Goal: Check status: Check status

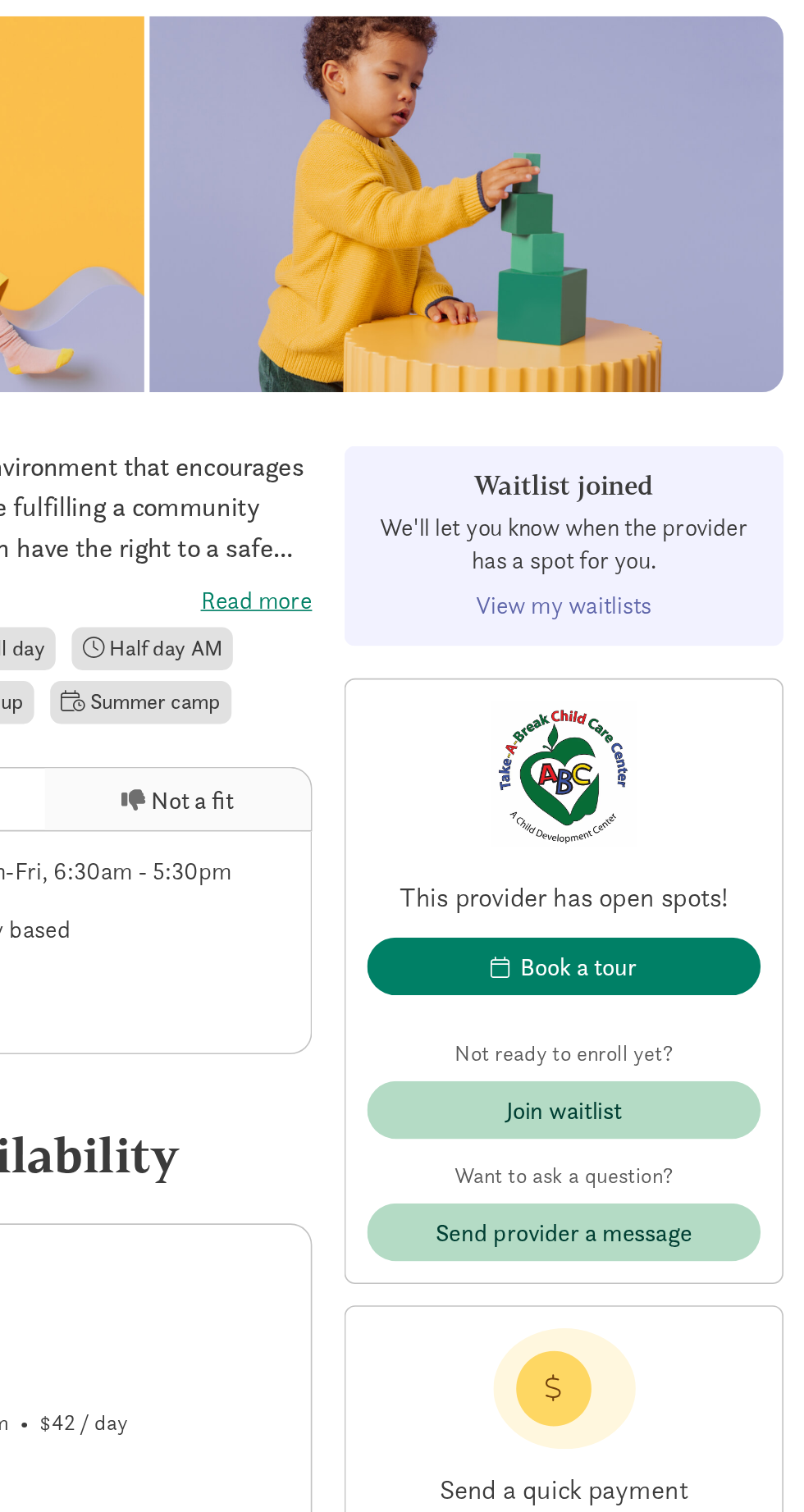
click at [680, 756] on link "View my waitlists" at bounding box center [657, 751] width 108 height 19
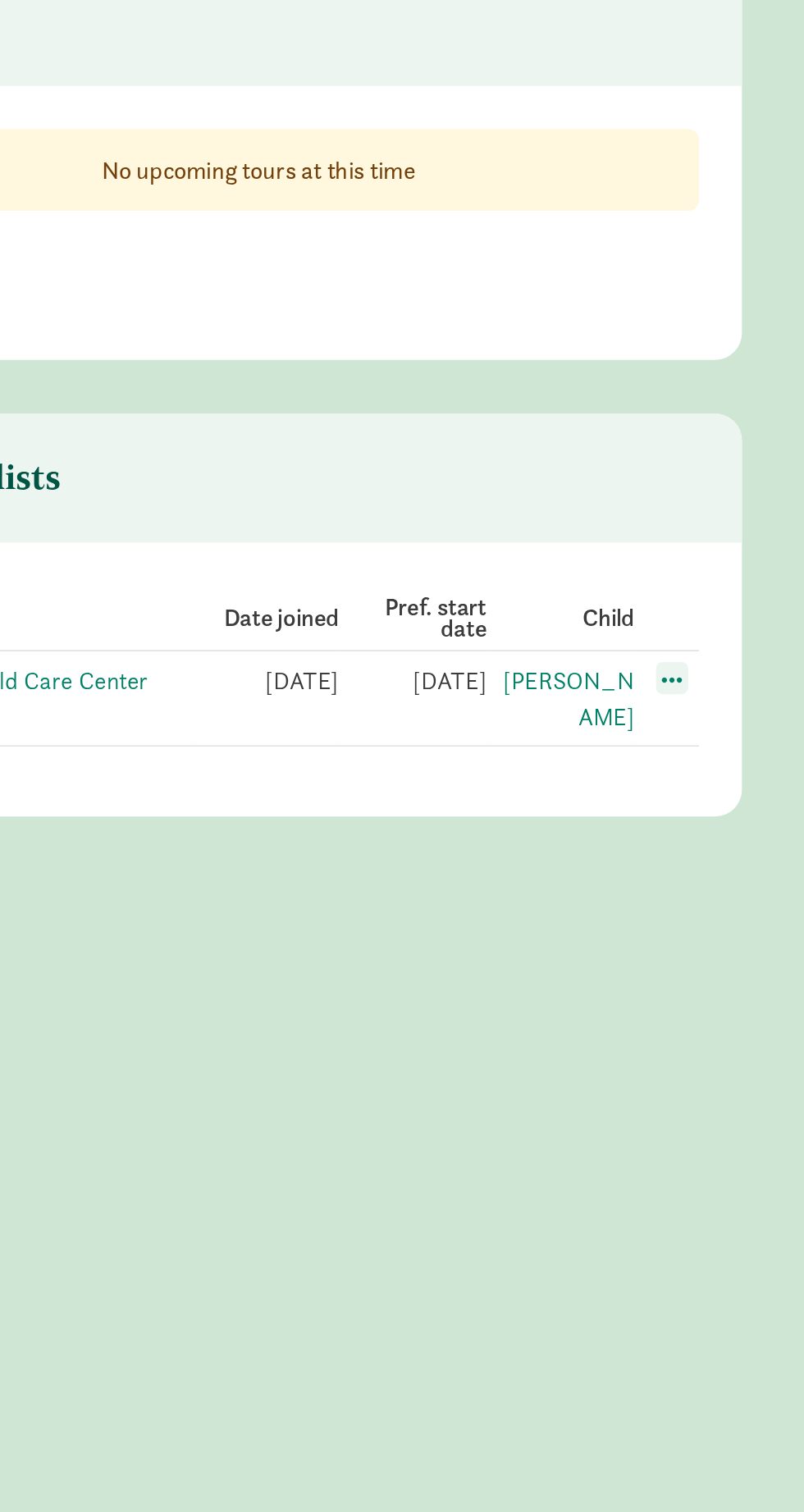
click at [658, 803] on span at bounding box center [655, 796] width 20 height 20
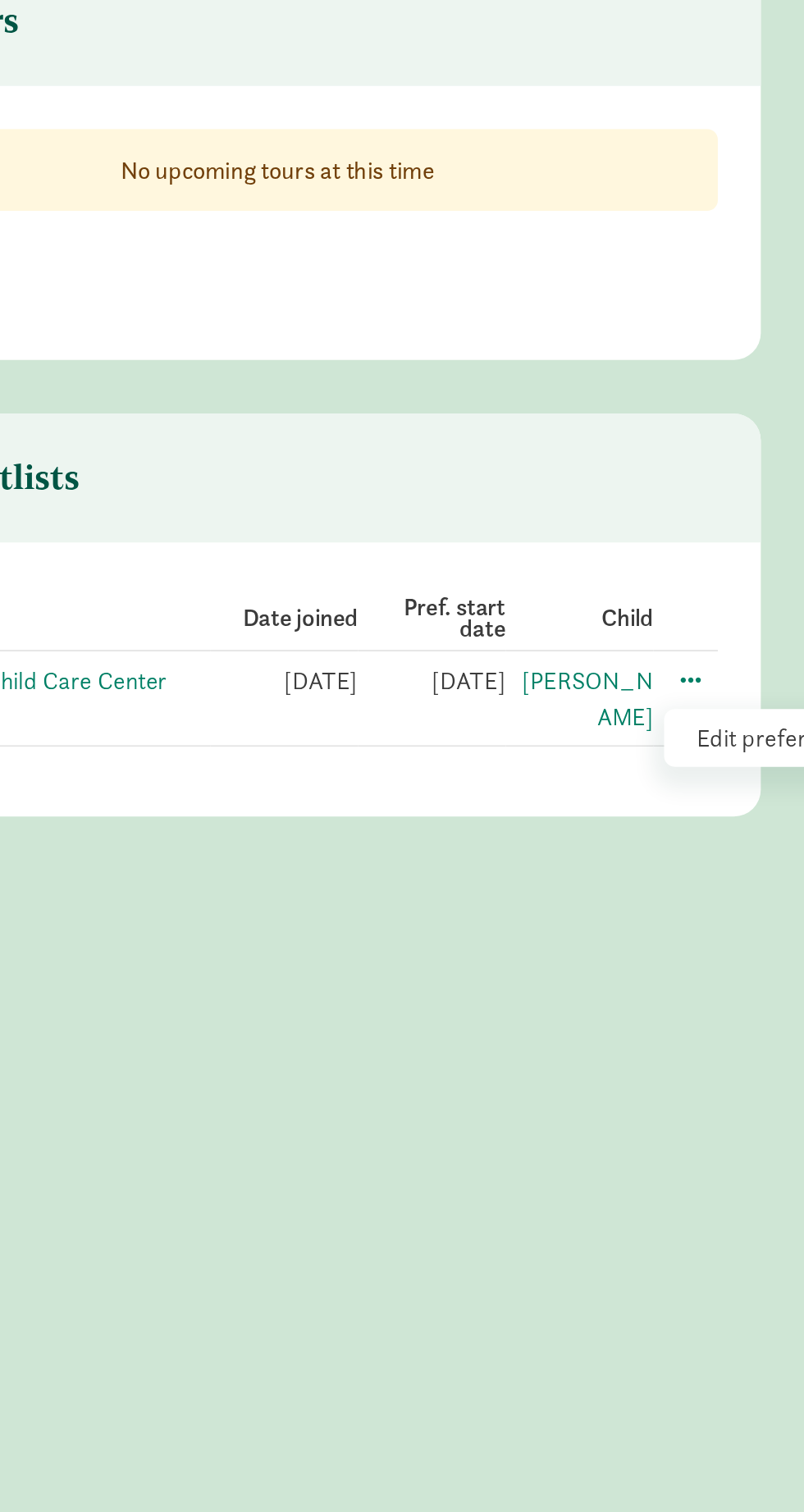
click at [559, 1032] on div "Offer accepted for Alexander! Take A Break Child Care Center Start Date: Decemb…" at bounding box center [402, 779] width 804 height 1466
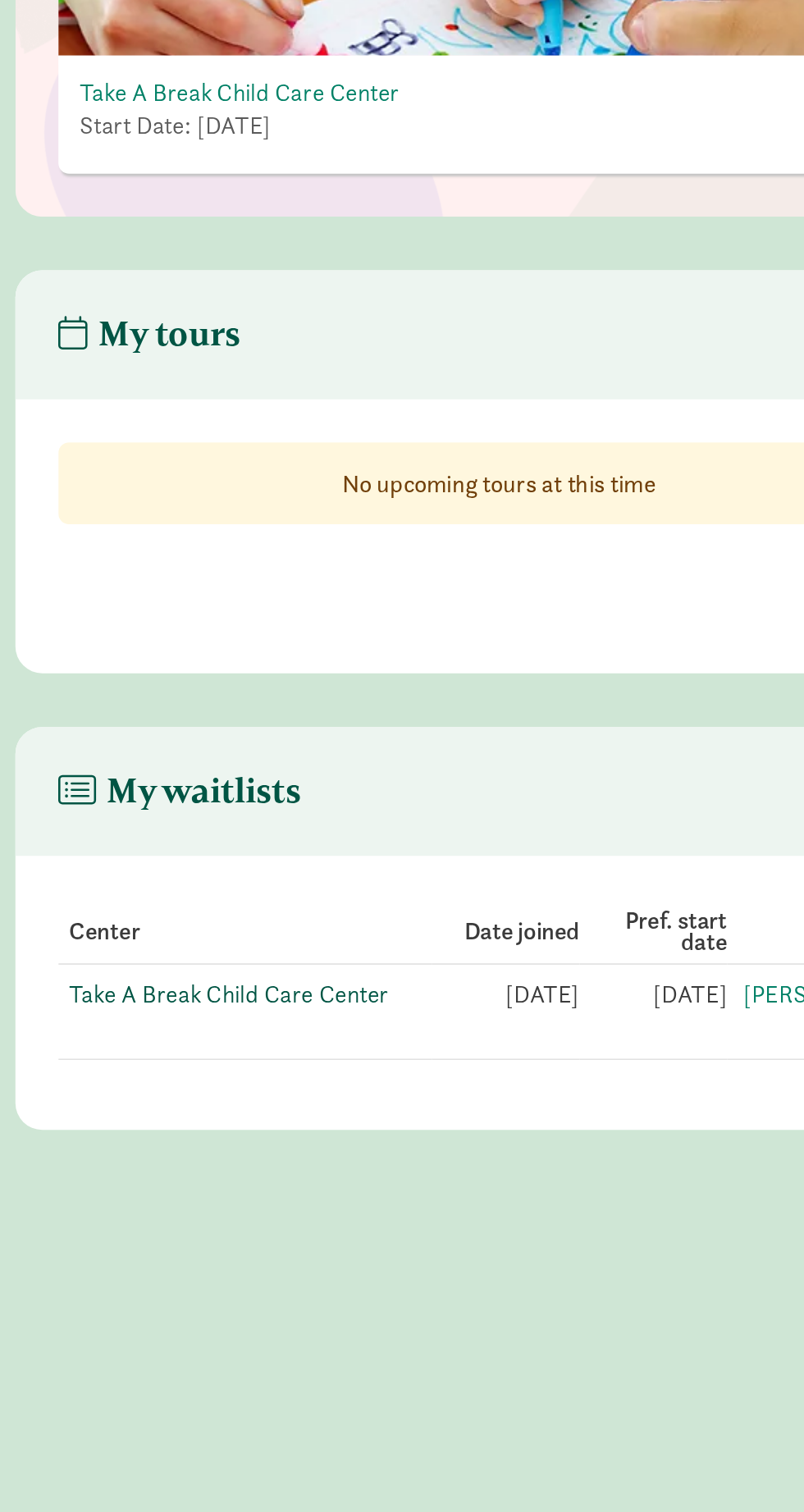
click at [181, 801] on link "Take A Break Child Care Center" at bounding box center [236, 796] width 195 height 19
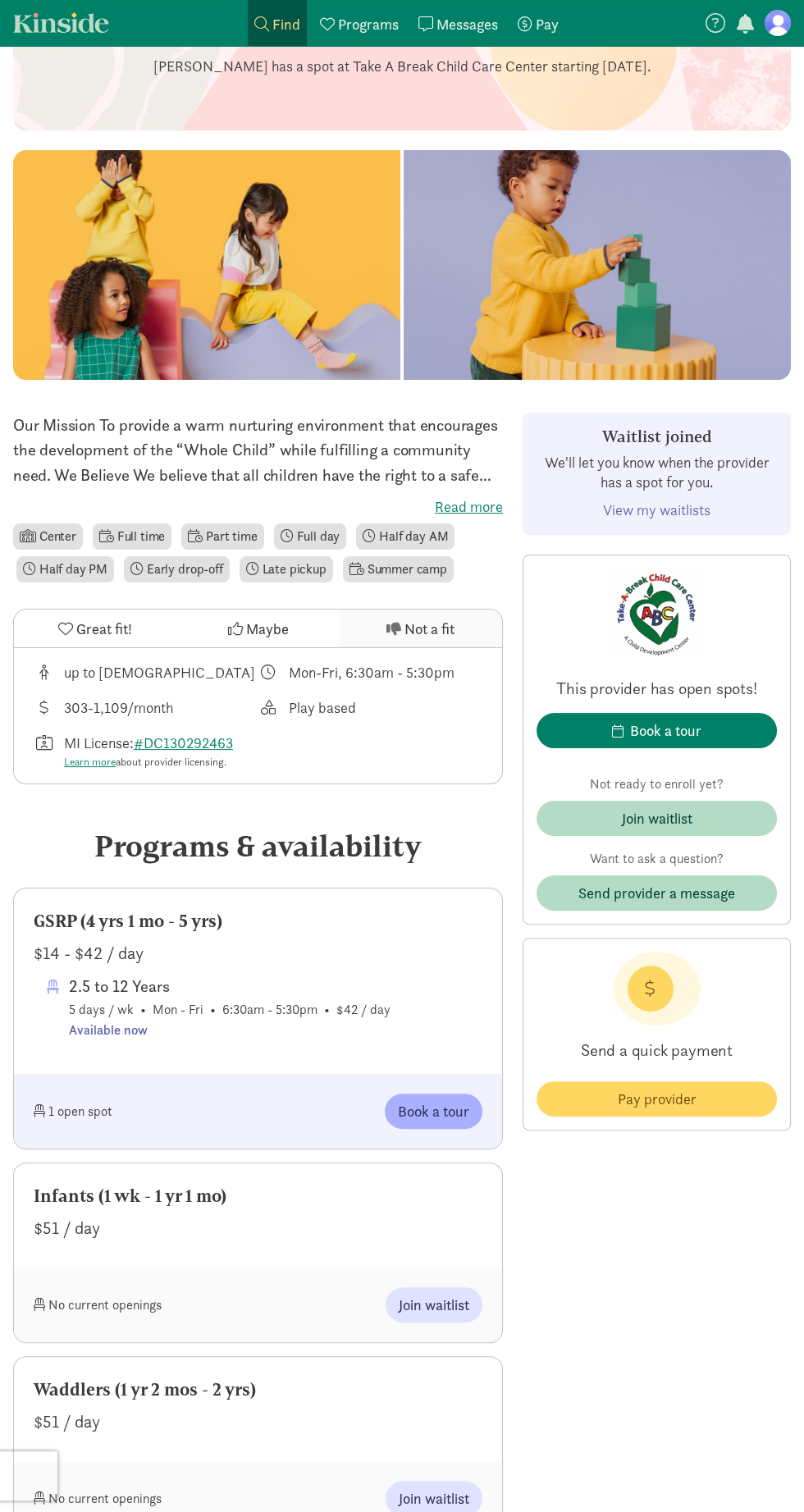
scroll to position [244, 0]
